Goal: Go to known website: Access a specific website the user already knows

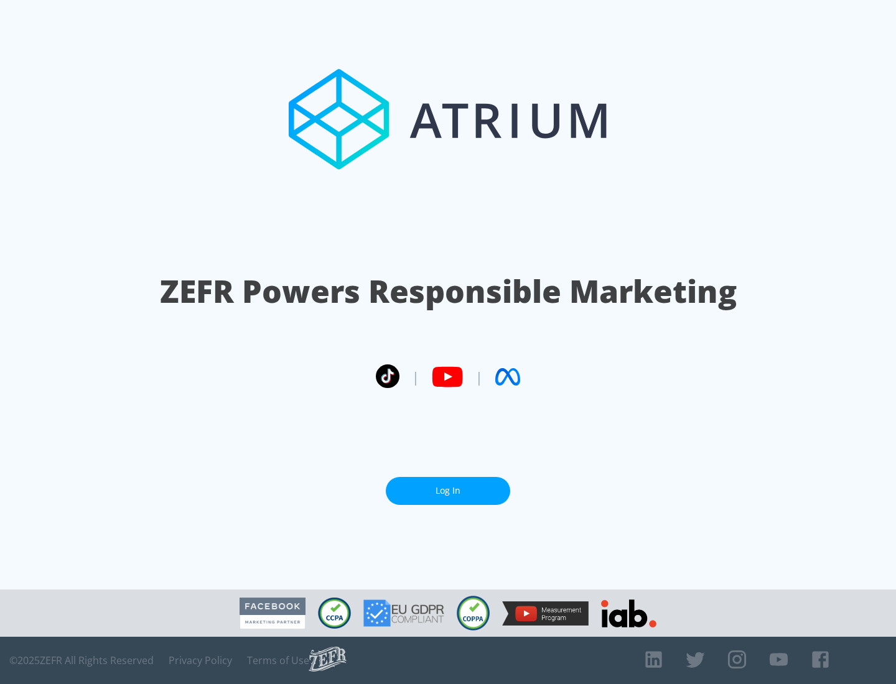
click at [448, 486] on link "Log In" at bounding box center [448, 491] width 124 height 28
